Goal: Task Accomplishment & Management: Manage account settings

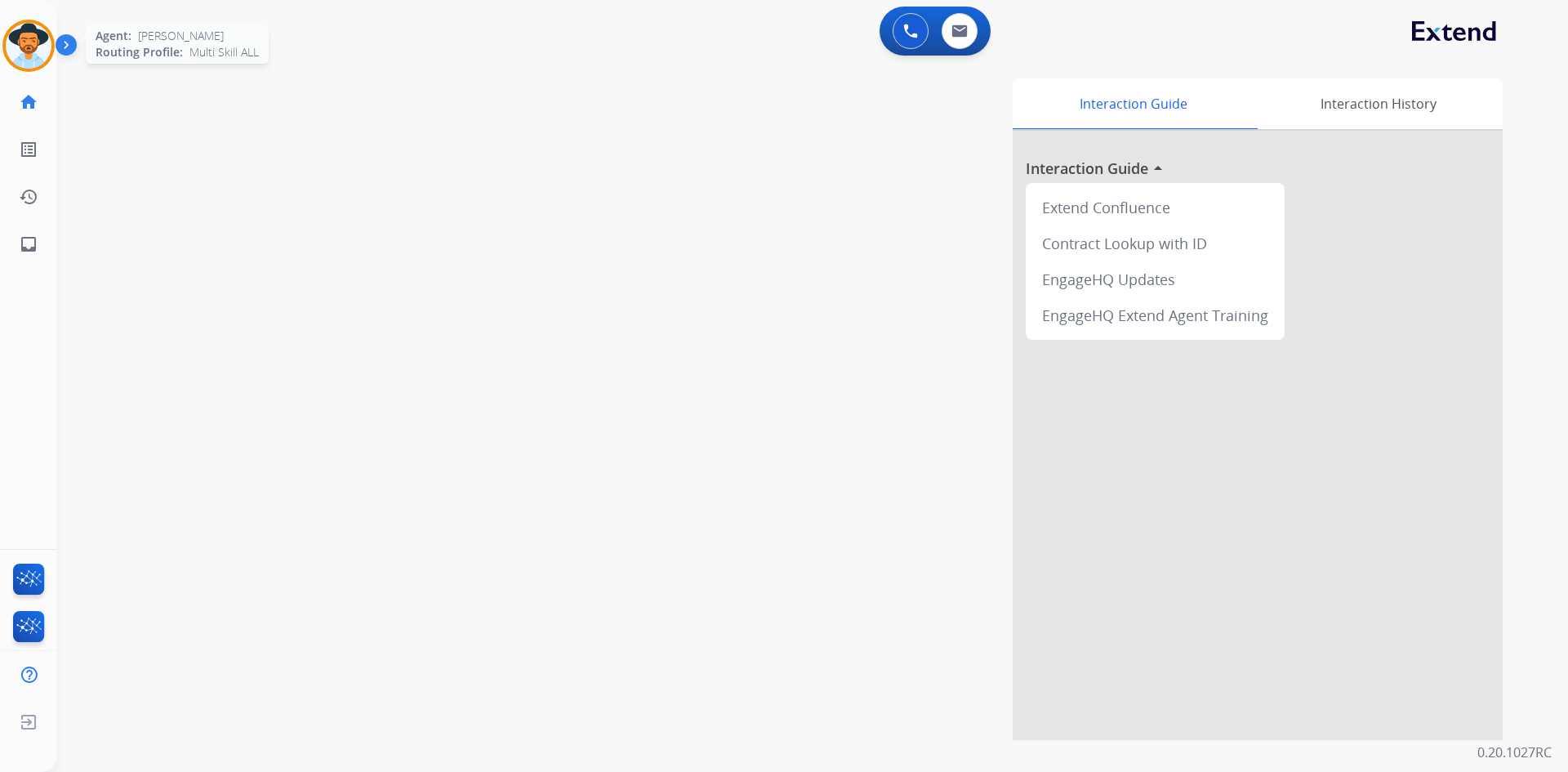
click at [44, 46] on img at bounding box center [28, 45] width 46 height 46
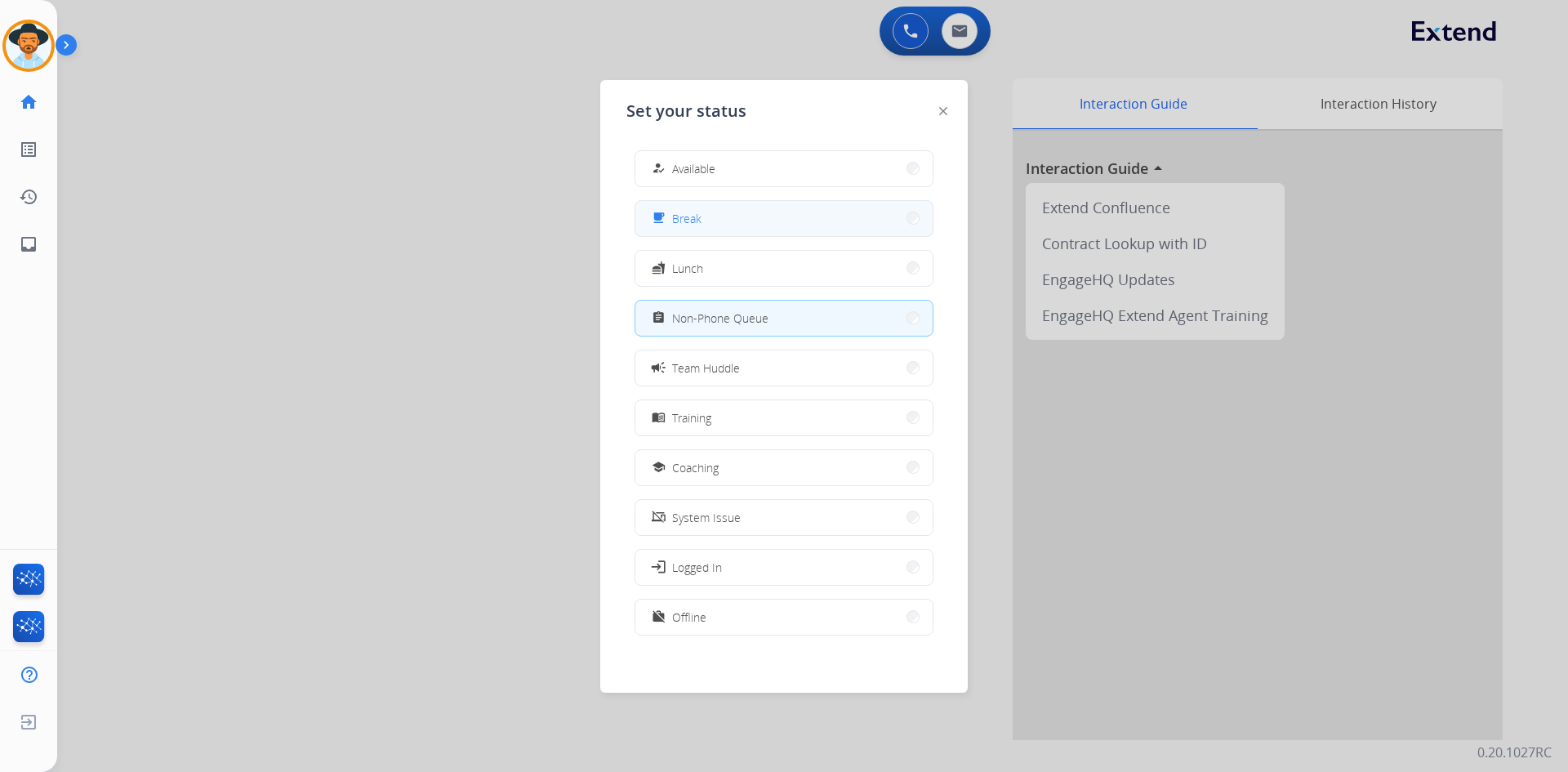
click at [749, 212] on button "free_breakfast Break" at bounding box center [783, 218] width 297 height 35
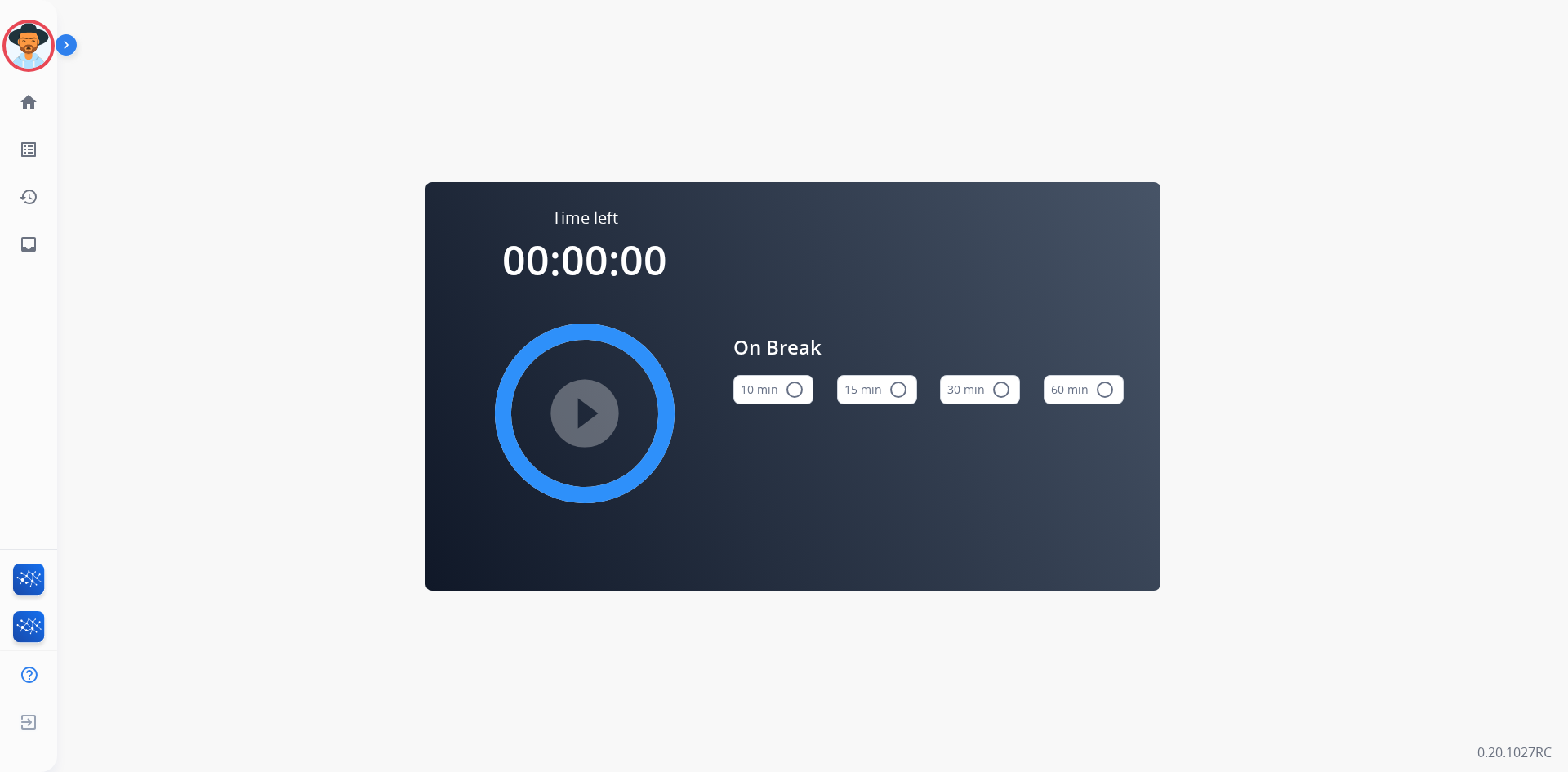
click at [888, 392] on mat-icon "radio_button_unchecked" at bounding box center [897, 389] width 20 height 20
click at [575, 409] on mat-icon "play_circle_filled" at bounding box center [584, 413] width 20 height 20
click at [29, 51] on img at bounding box center [28, 45] width 46 height 46
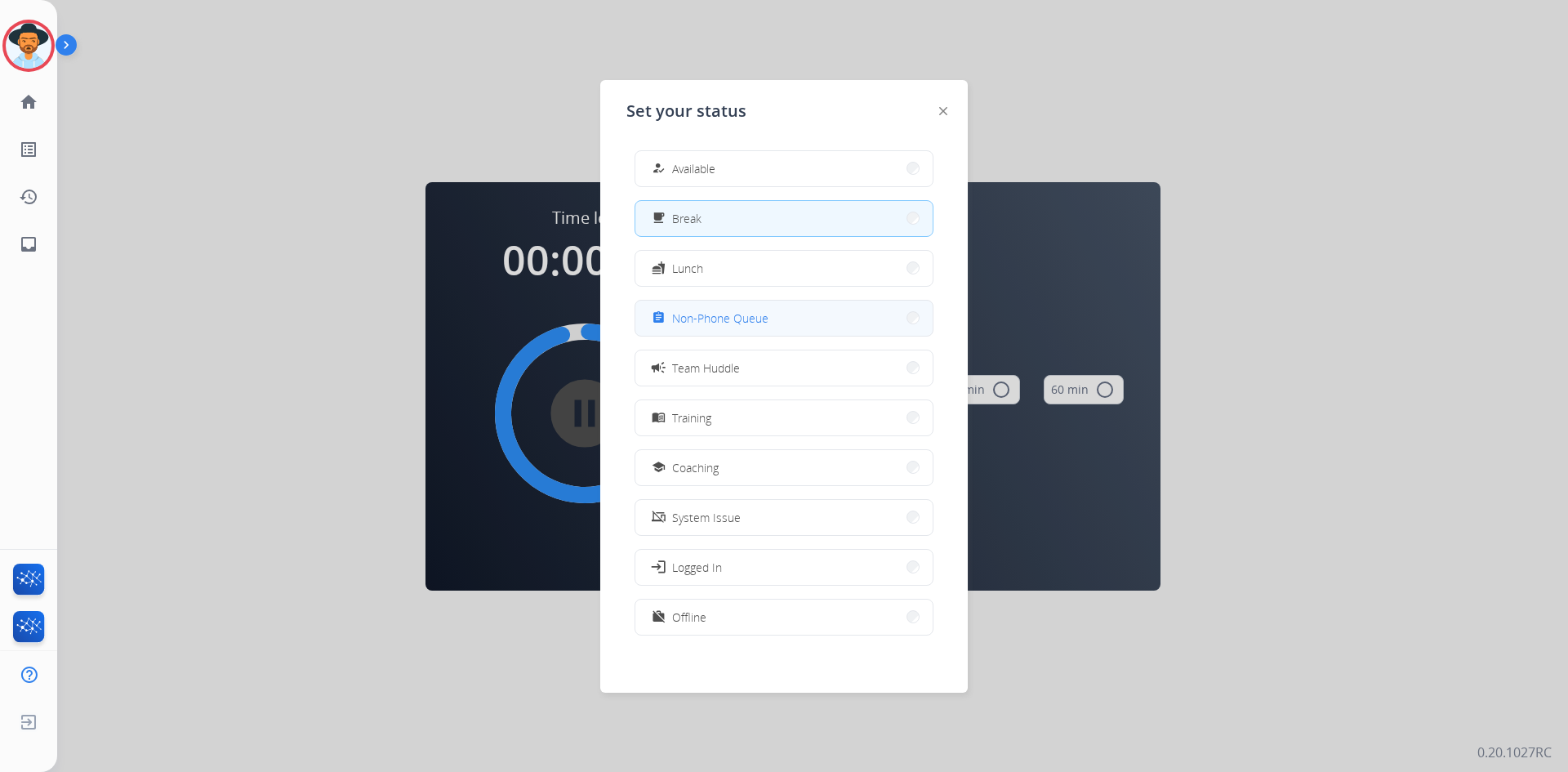
click at [776, 329] on button "assignment Non-Phone Queue" at bounding box center [783, 317] width 297 height 35
